Goal: Check status: Check status

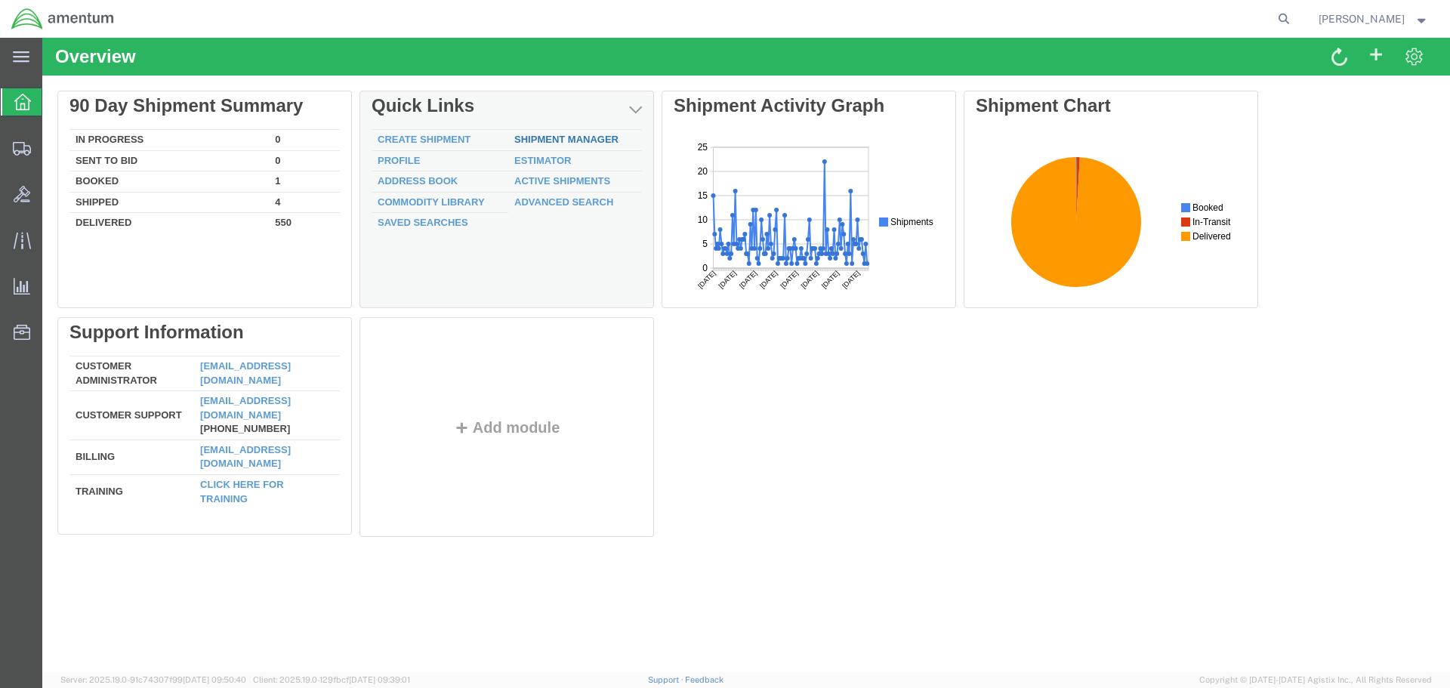
click at [554, 142] on link "Shipment Manager" at bounding box center [566, 139] width 104 height 11
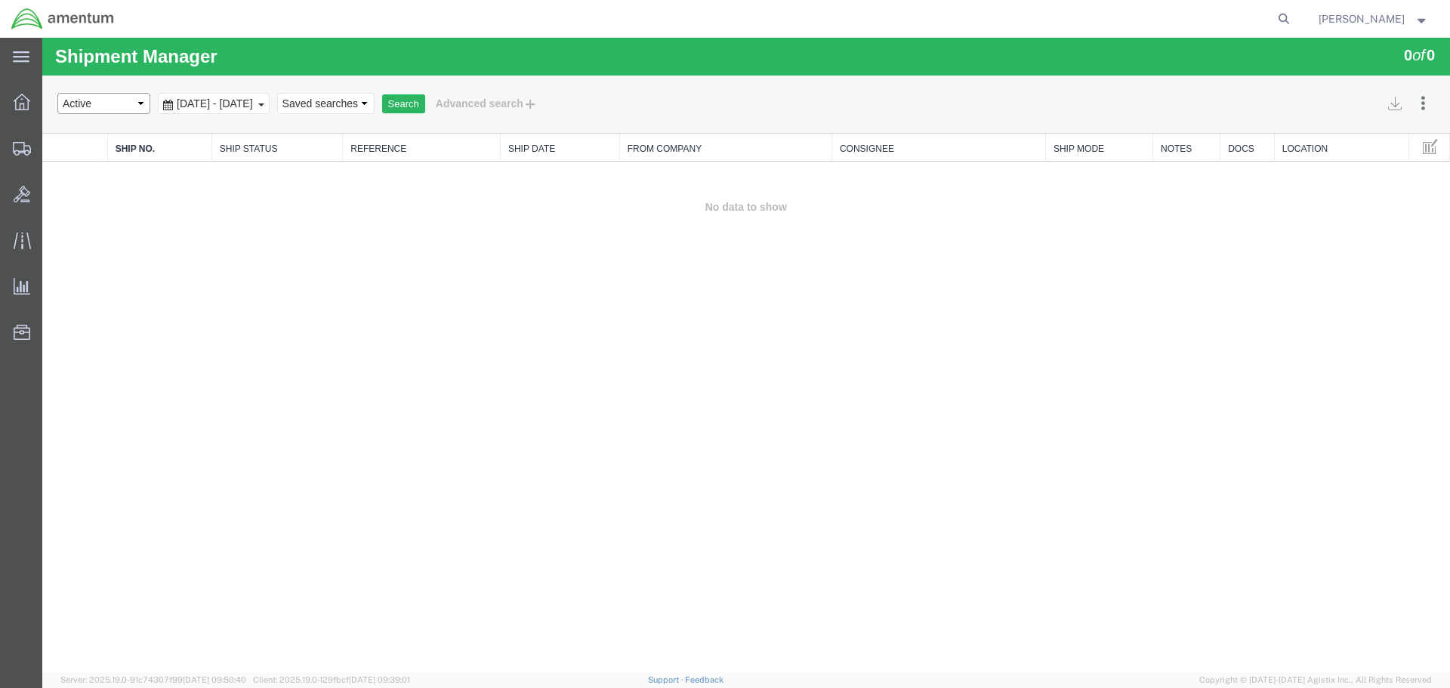
click at [137, 98] on select "Select status Active All Shipments Approved Booked Canceled Delivered Denied Ne…" at bounding box center [103, 103] width 93 height 21
select select "ALL"
click at [57, 93] on select "Select status Active All Shipments Approved Booked Canceled Delivered Denied Ne…" at bounding box center [103, 103] width 93 height 21
click at [230, 106] on span "[DATE] - [DATE]" at bounding box center [215, 103] width 84 height 12
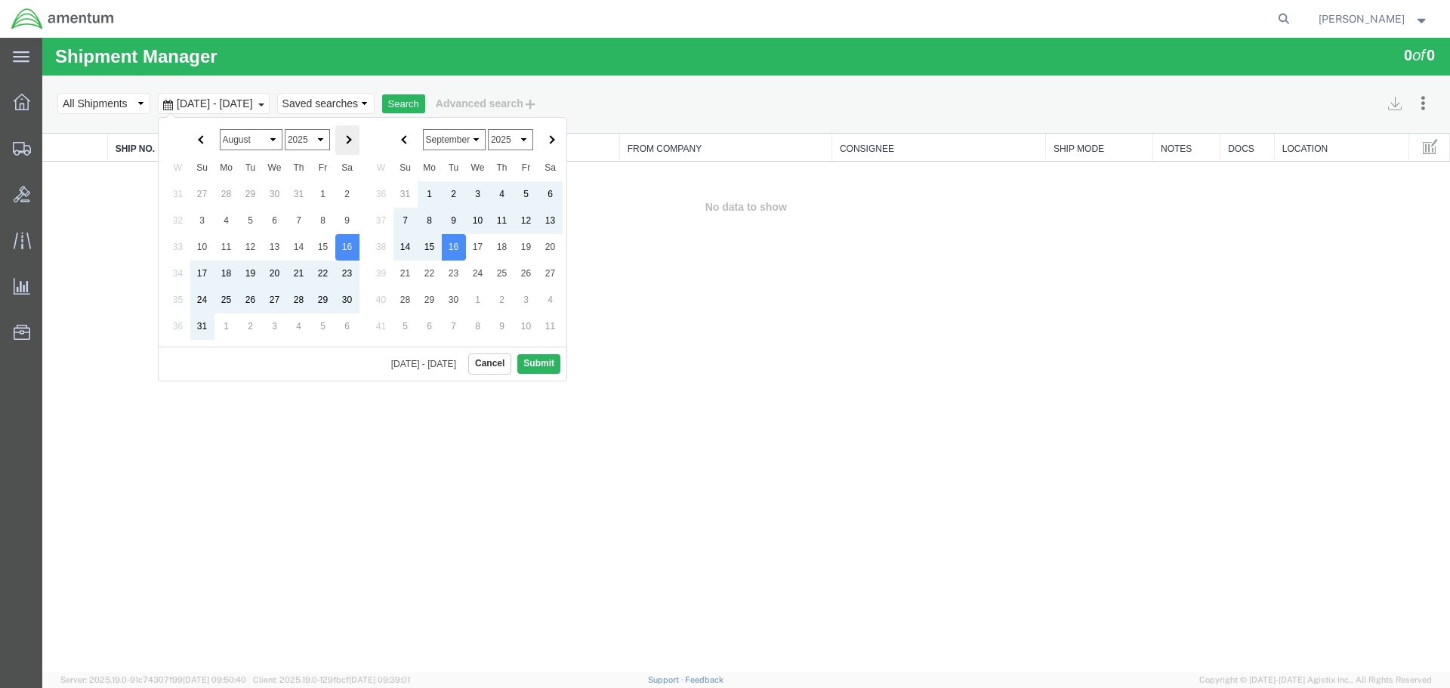
click at [353, 144] on th at bounding box center [347, 139] width 24 height 29
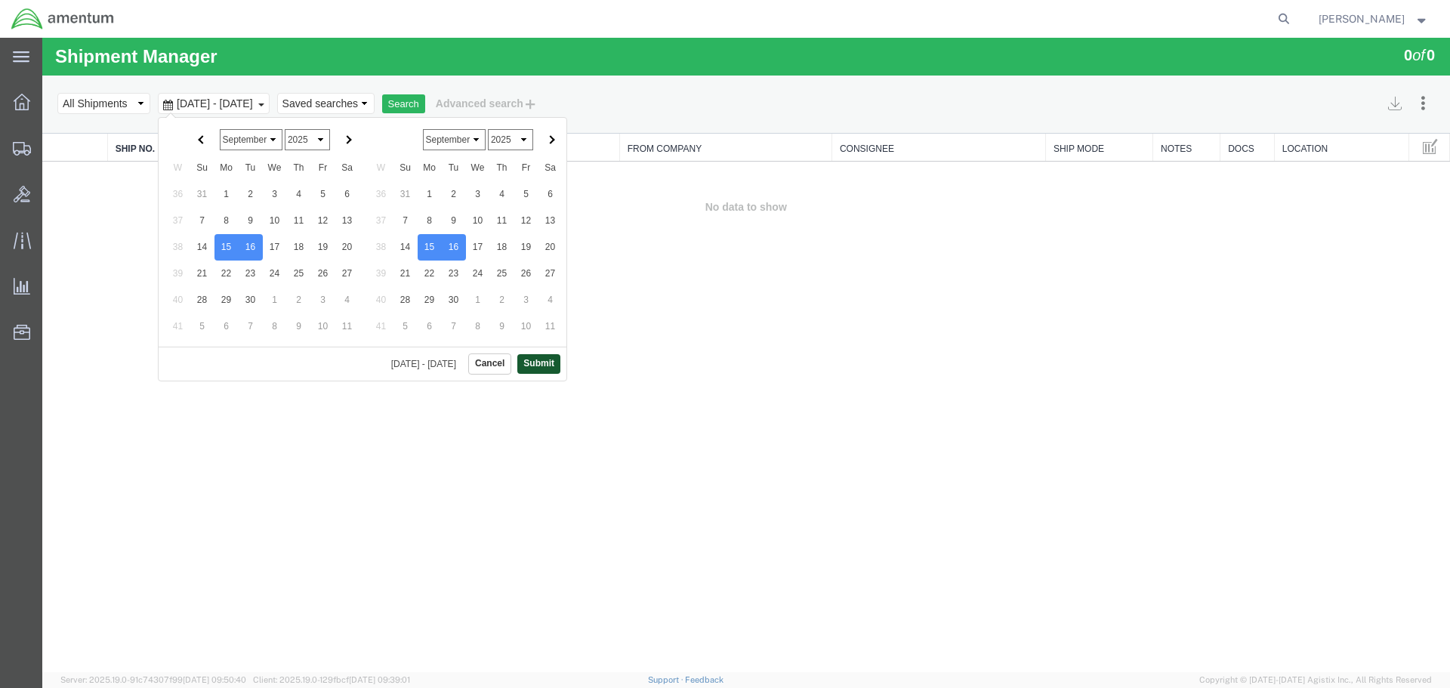
click at [539, 366] on button "Submit" at bounding box center [538, 363] width 43 height 19
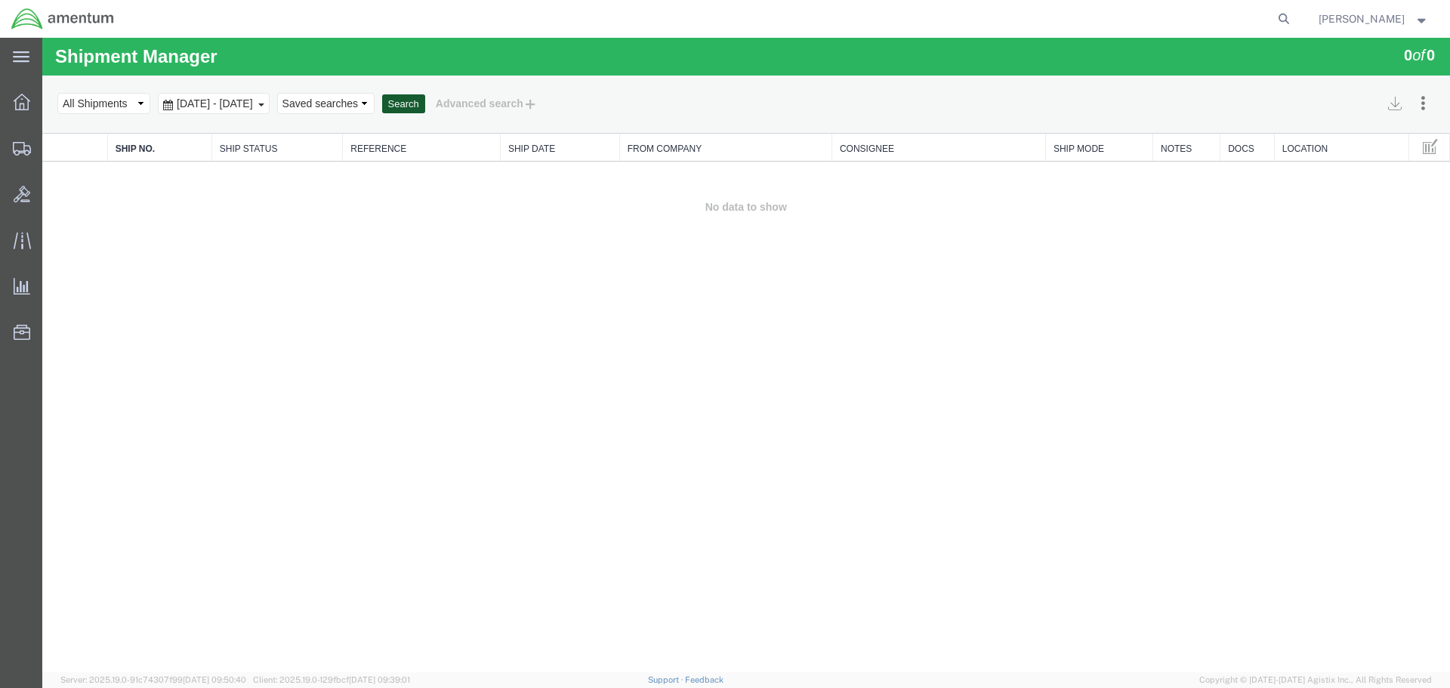
click at [425, 104] on button "Search" at bounding box center [403, 104] width 43 height 20
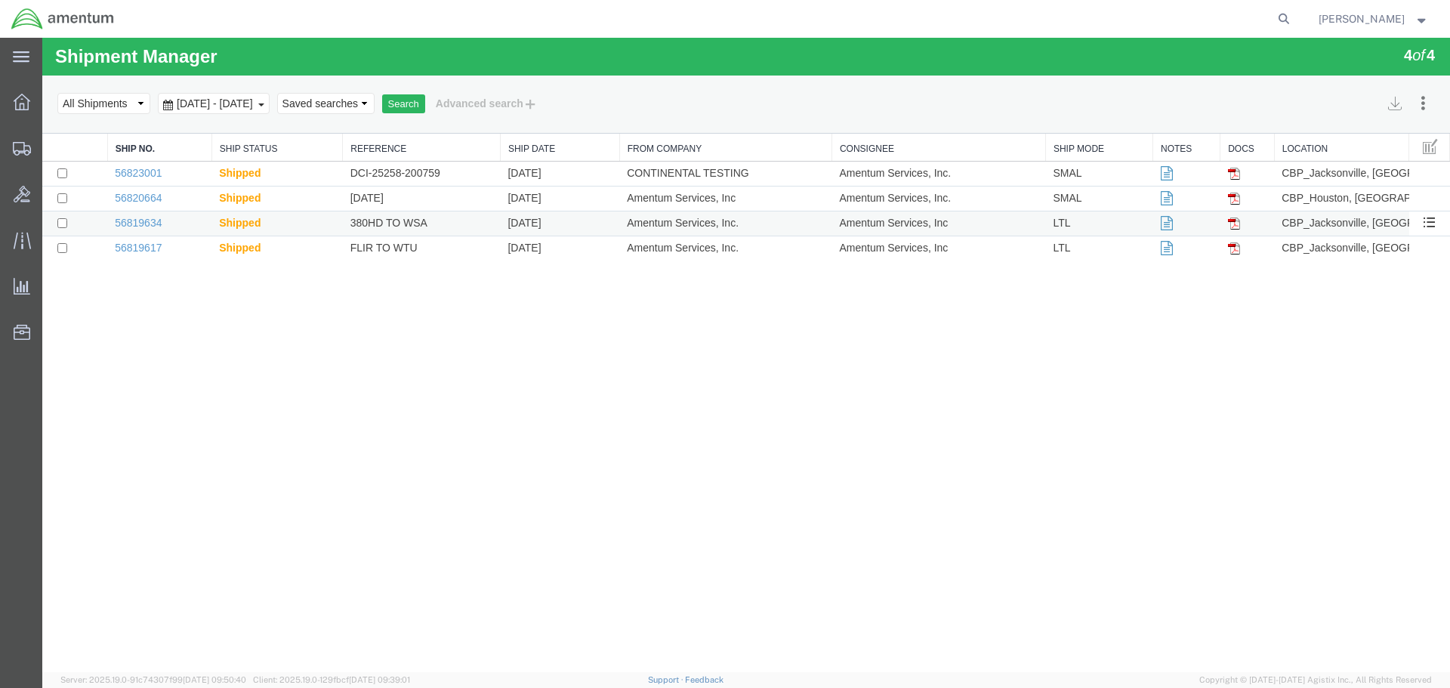
click at [622, 228] on td "Amentum Services, Inc." at bounding box center [725, 223] width 212 height 25
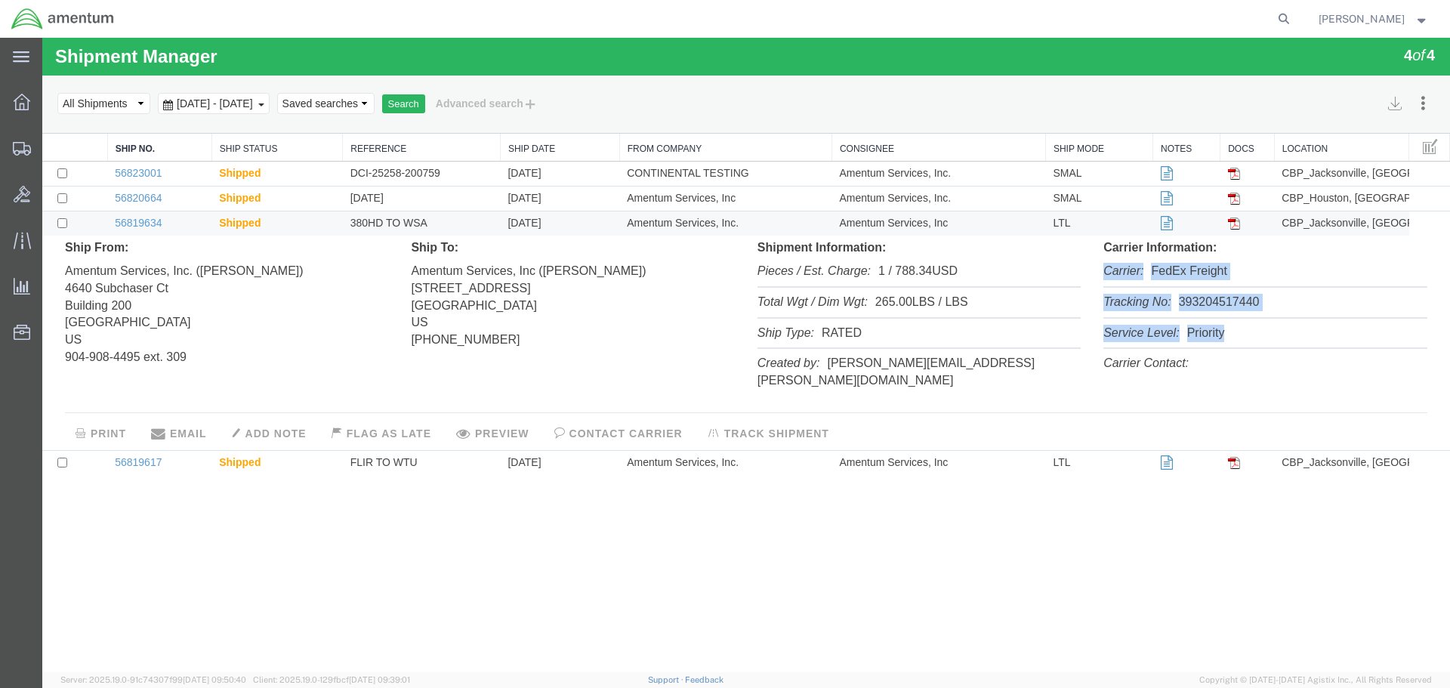
drag, startPoint x: 1245, startPoint y: 329, endPoint x: 1096, endPoint y: 278, distance: 157.4
click at [1096, 278] on div "Carrier Information: Carrier: FedEx Freight Tracking No: 393204517440 Service L…" at bounding box center [1265, 309] width 346 height 140
copy ul "Carrier: FedEx Freight Tracking No: 393204517440 Service Level: Priority"
click at [0, 0] on span "Shipment Manager" at bounding box center [0, 0] width 0 height 0
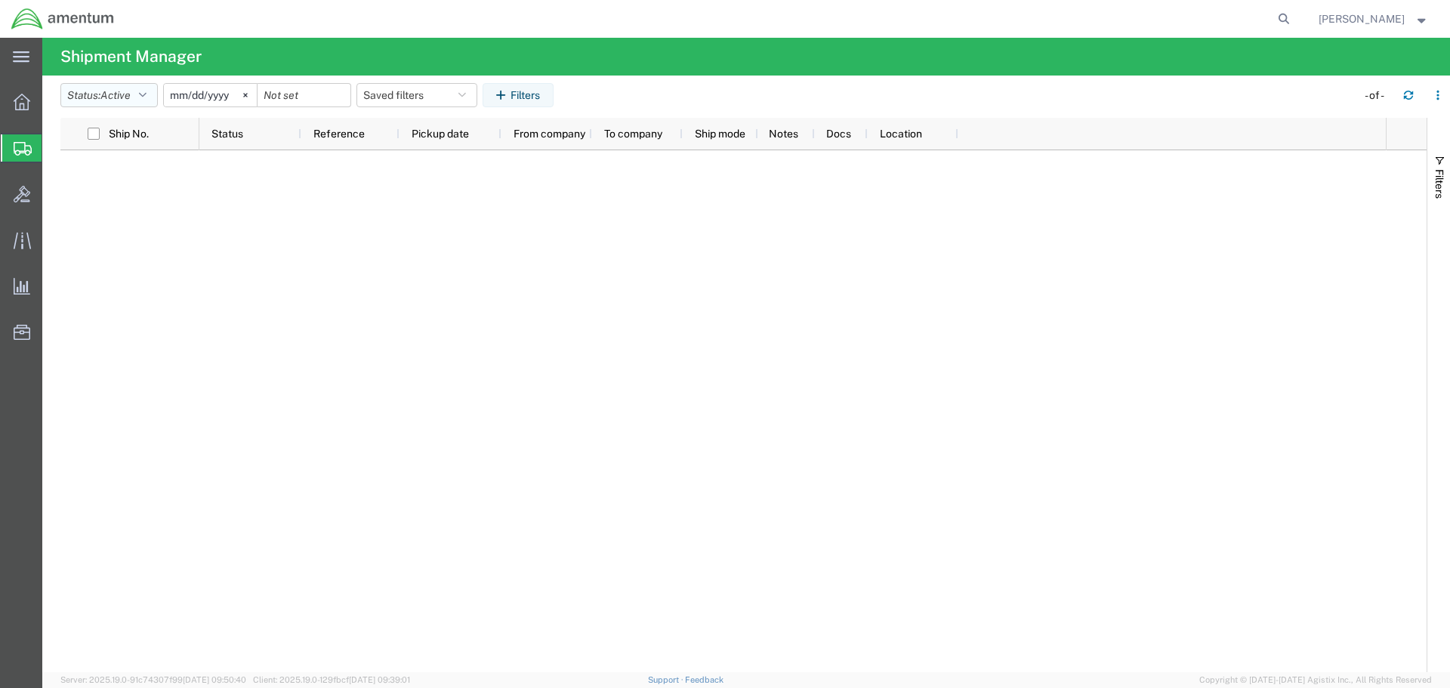
click at [147, 97] on icon "button" at bounding box center [143, 95] width 8 height 11
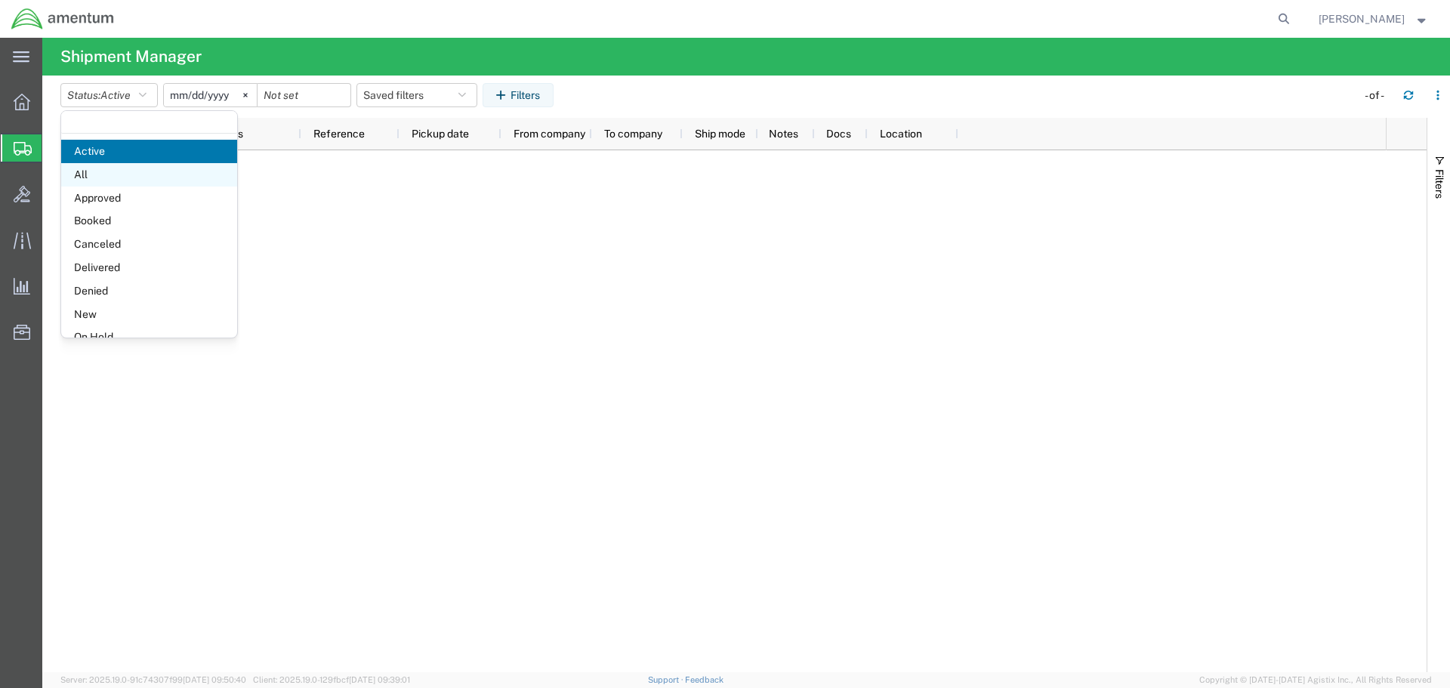
click at [99, 184] on span "All" at bounding box center [149, 174] width 176 height 23
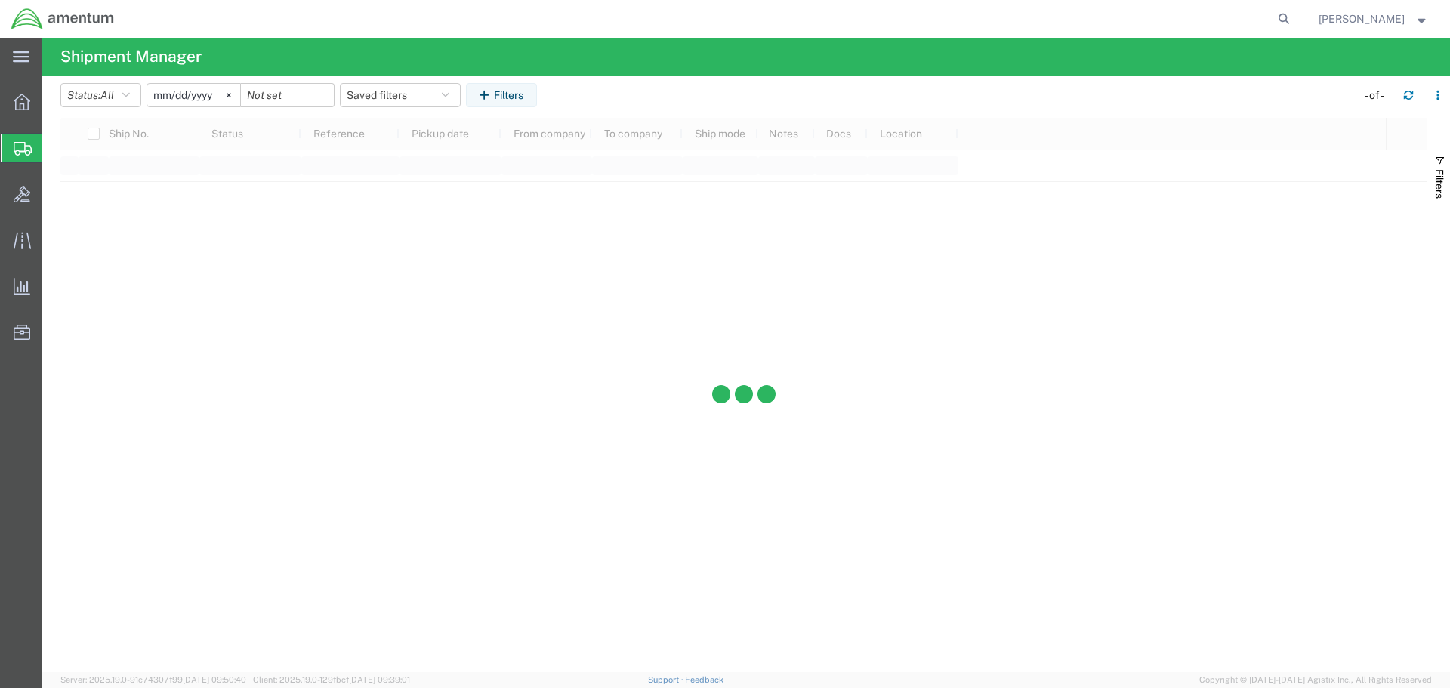
click at [197, 98] on input "[DATE]" at bounding box center [193, 95] width 93 height 23
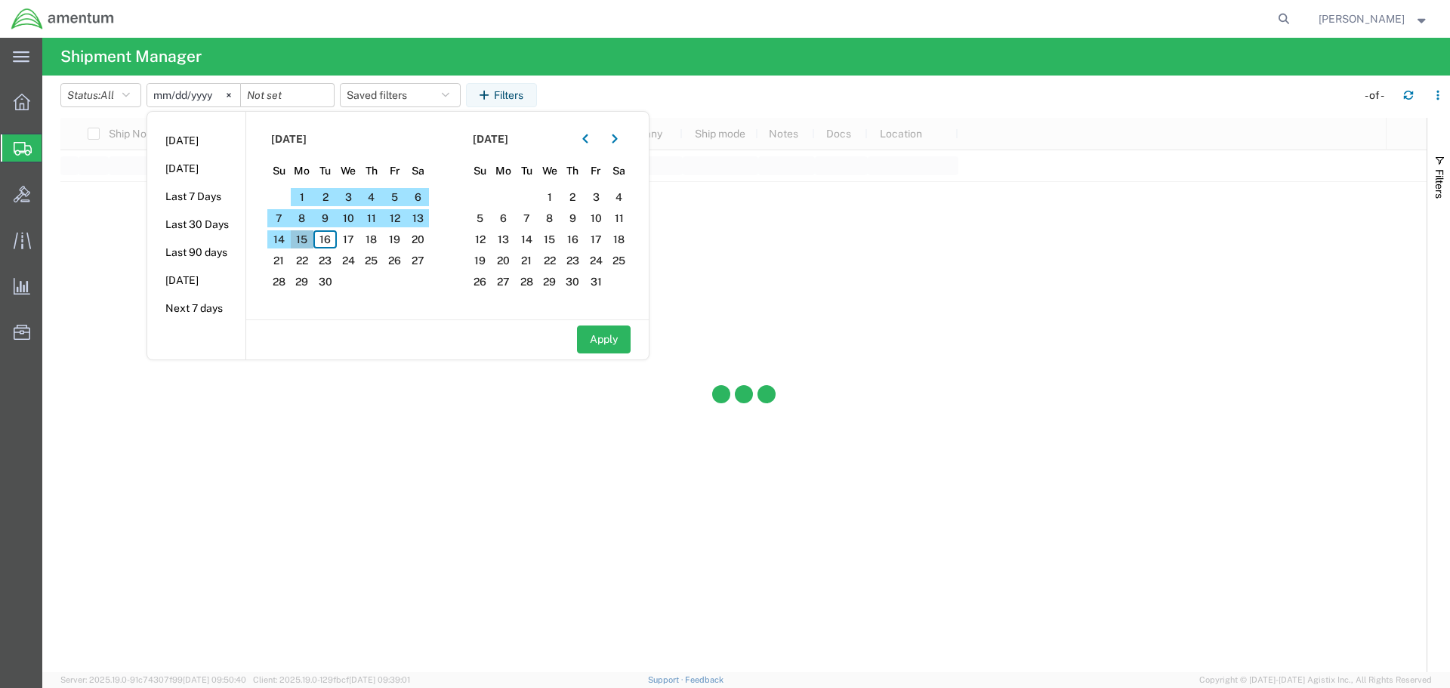
click at [302, 238] on span "15" at bounding box center [302, 239] width 23 height 18
click at [290, 97] on input "date" at bounding box center [287, 95] width 93 height 23
click at [336, 239] on span "16" at bounding box center [324, 239] width 23 height 18
click at [202, 90] on input "[DATE]" at bounding box center [193, 95] width 93 height 23
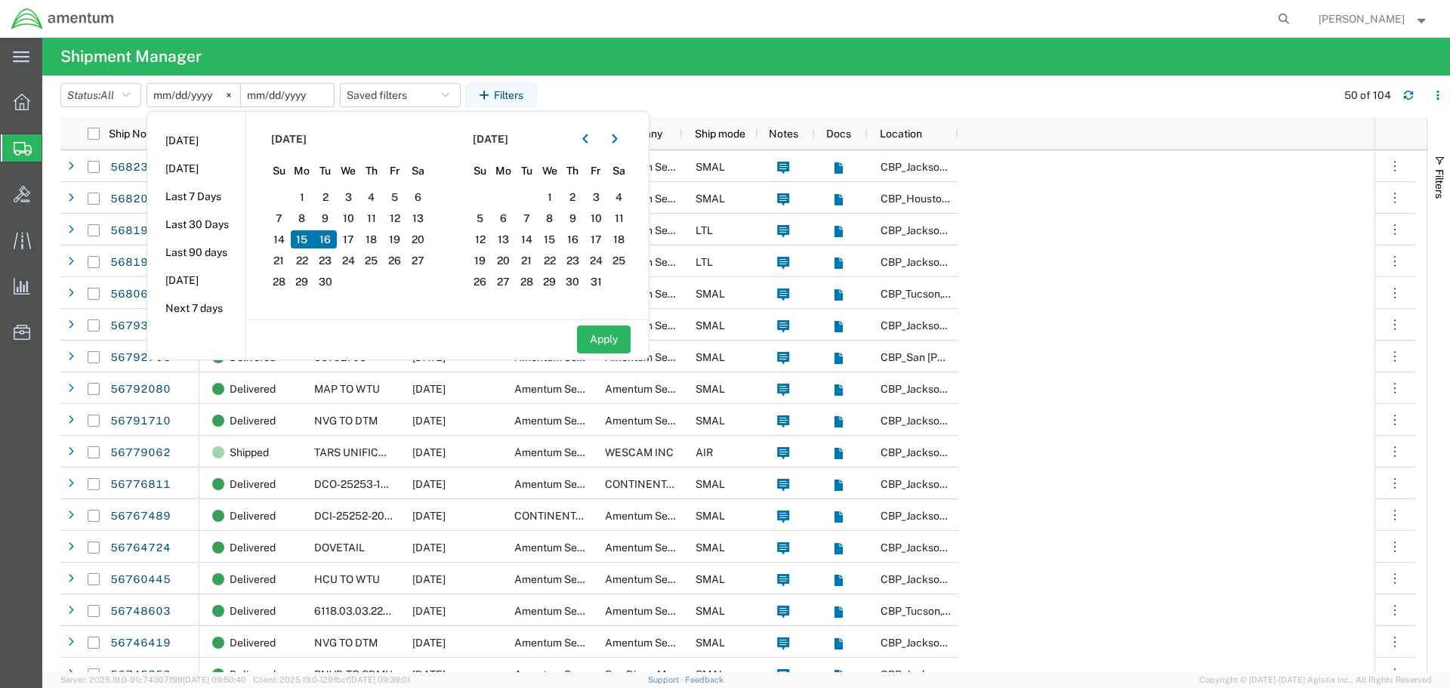
click at [298, 93] on input "date" at bounding box center [287, 95] width 93 height 23
click at [336, 241] on span "16" at bounding box center [324, 239] width 23 height 18
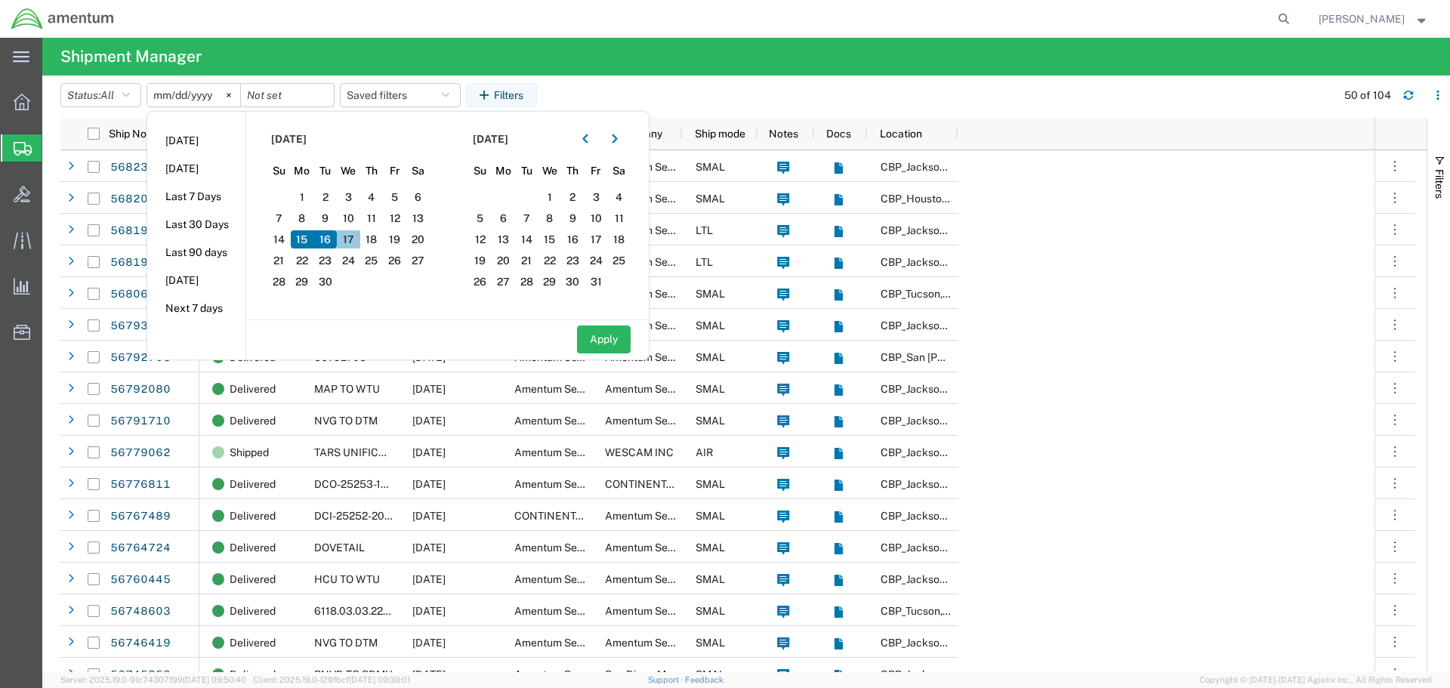
click at [347, 240] on span "17" at bounding box center [348, 239] width 23 height 18
click at [351, 239] on span "17" at bounding box center [348, 239] width 23 height 18
drag, startPoint x: 351, startPoint y: 239, endPoint x: 322, endPoint y: 135, distance: 108.3
click at [351, 239] on span "17" at bounding box center [348, 239] width 23 height 18
click at [300, 98] on input "date" at bounding box center [287, 95] width 93 height 23
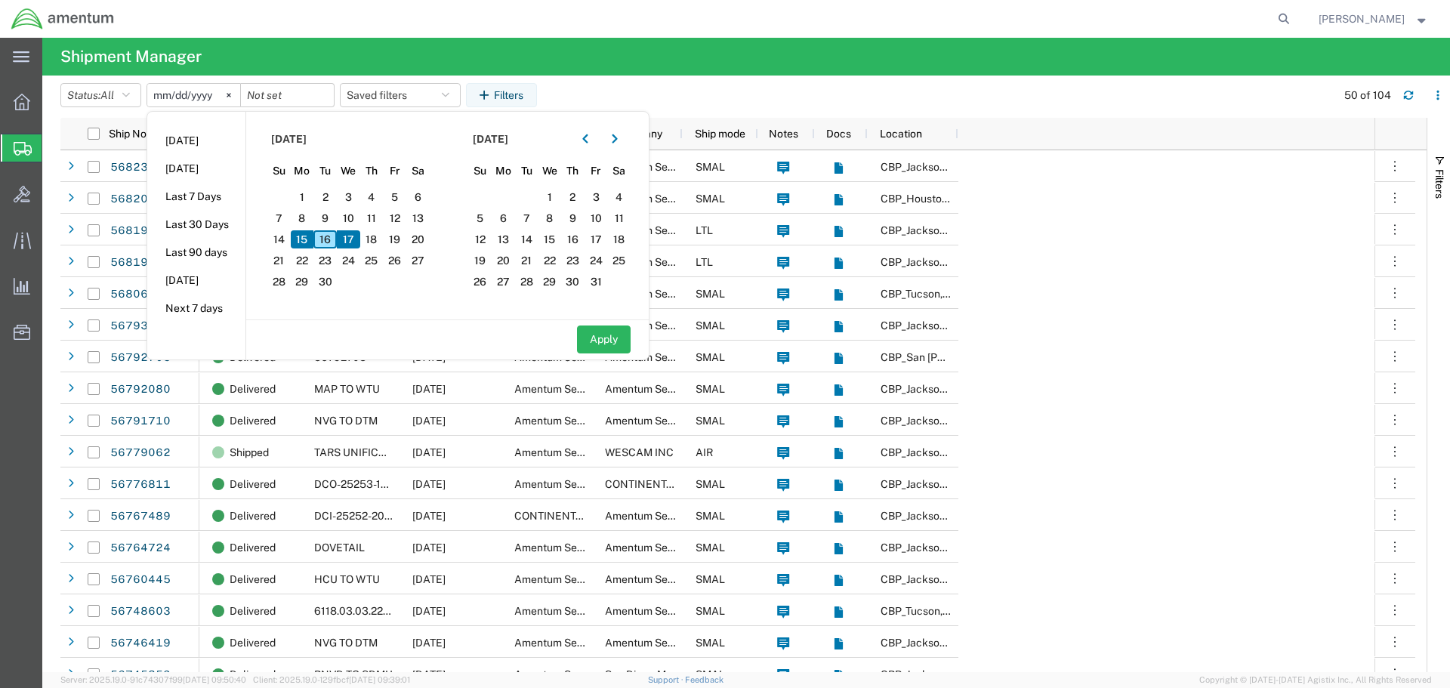
drag, startPoint x: 329, startPoint y: 240, endPoint x: 358, endPoint y: 240, distance: 29.5
click at [358, 187] on div "31 1 2 3 4 5 6 7 8 9 10 11 12 13 14 15 16 17 18 19 20 21 22 23 24 25 26 27 28 2…" at bounding box center [348, 187] width 162 height 0
drag, startPoint x: 330, startPoint y: 240, endPoint x: 343, endPoint y: 242, distance: 13.0
click at [352, 187] on div "31 1 2 3 4 5 6 7 8 9 10 11 12 13 14 15 16 17 18 19 20 21 22 23 24 25 26 27 28 2…" at bounding box center [348, 187] width 162 height 0
click at [346, 187] on div "31 1 2 3 4 5 6 7 8 9 10 11 12 13 14 15 16 17 18 19 20 21 22 23 24 25 26 27 28 2…" at bounding box center [348, 187] width 162 height 0
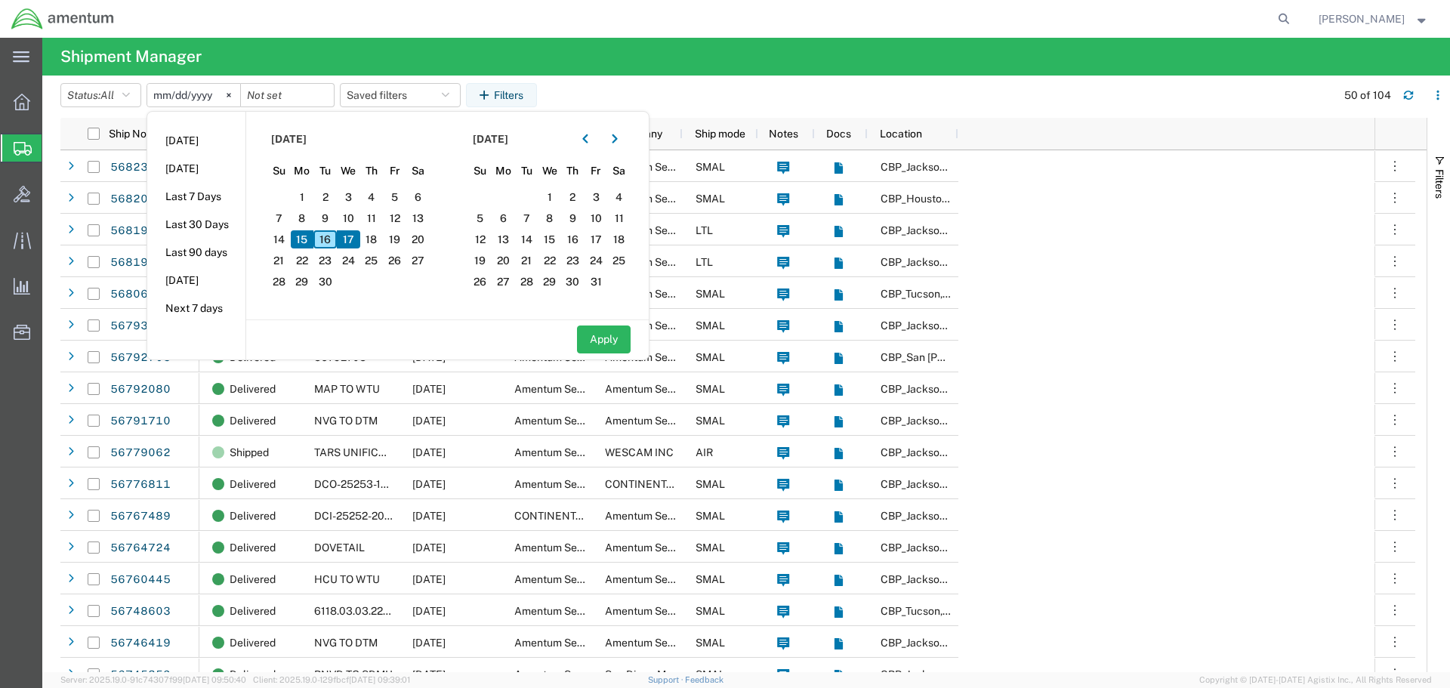
click at [352, 242] on span "17" at bounding box center [348, 239] width 23 height 18
click at [265, 91] on input "date" at bounding box center [287, 95] width 93 height 23
click at [218, 92] on input "[DATE]" at bounding box center [193, 95] width 93 height 23
click at [276, 97] on input "0025-09-16" at bounding box center [287, 95] width 93 height 23
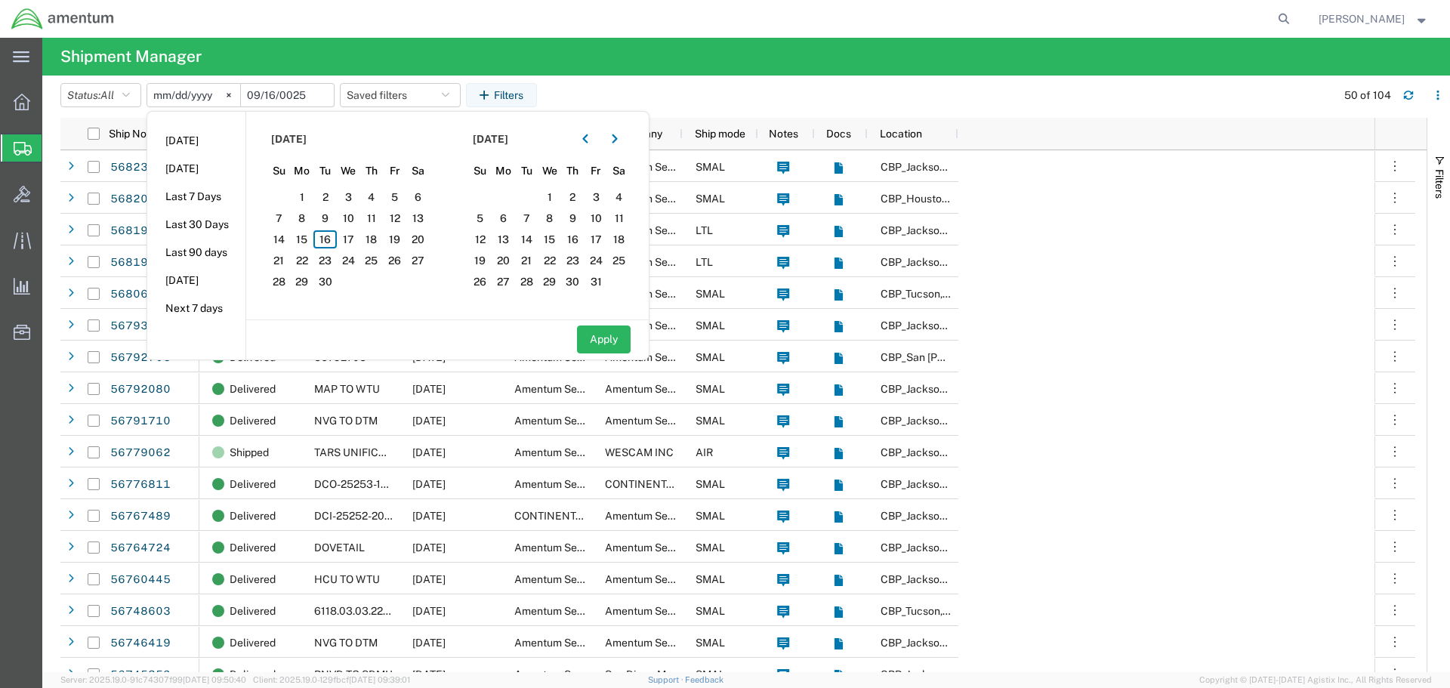
click at [298, 93] on input "0025-09-16" at bounding box center [287, 95] width 93 height 23
type input "[DATE]"
click at [204, 100] on input "[DATE]" at bounding box center [193, 95] width 93 height 23
click at [162, 94] on input "[DATE]" at bounding box center [193, 95] width 93 height 23
click at [618, 335] on button "Apply" at bounding box center [604, 340] width 54 height 28
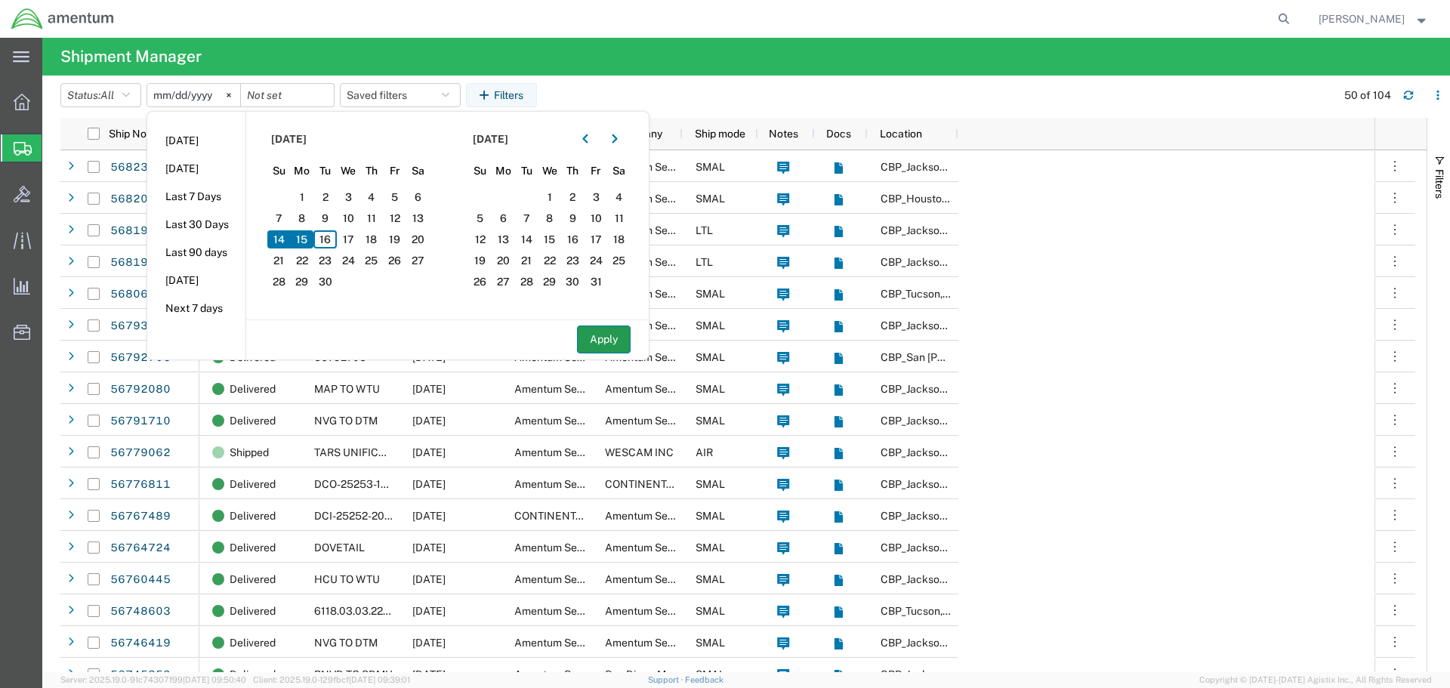
type input "[DATE]"
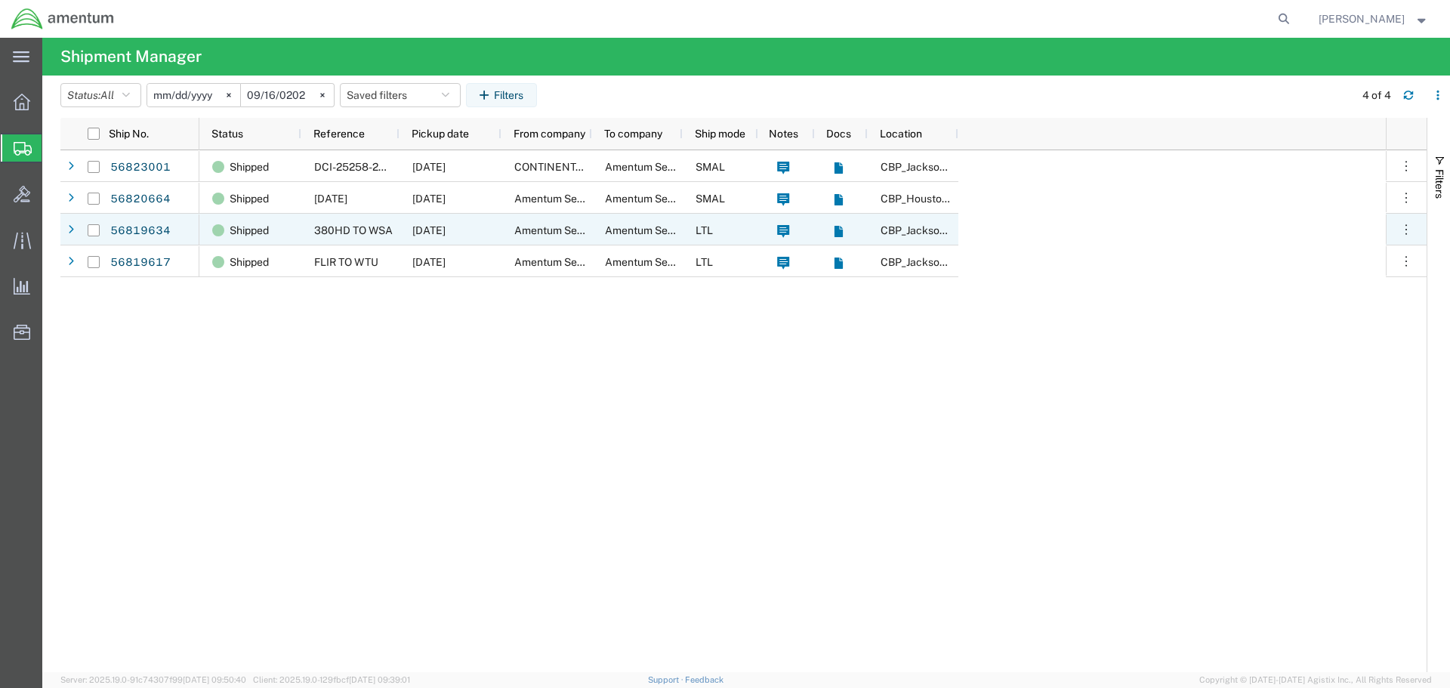
click at [60, 227] on div at bounding box center [70, 230] width 20 height 32
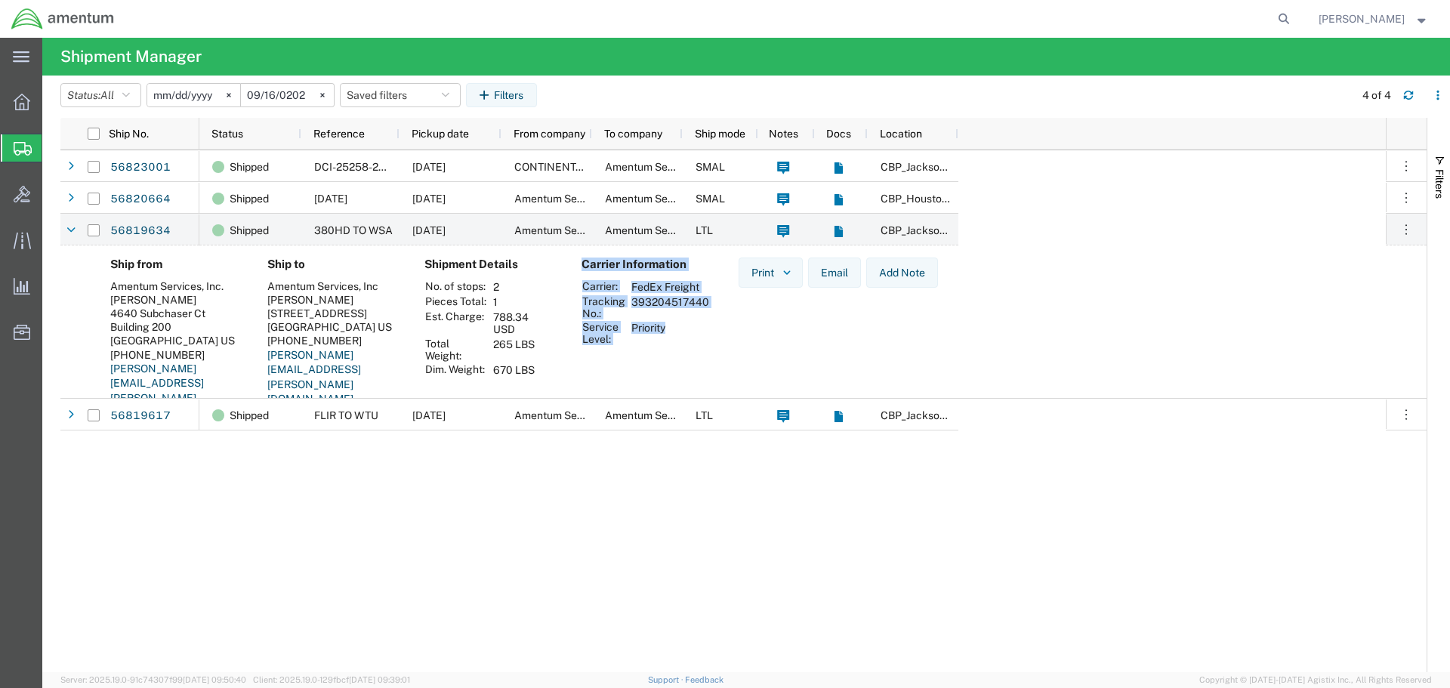
drag, startPoint x: 680, startPoint y: 337, endPoint x: 573, endPoint y: 298, distance: 114.2
click at [573, 298] on div "Carrier Information Carrier: FedEx Freight Tracking No.: 393204517440 Service L…" at bounding box center [647, 345] width 157 height 174
copy div "Carrier Information Carrier: FedEx Freight Tracking No.: 393204517440 Service L…"
